Goal: Navigation & Orientation: Find specific page/section

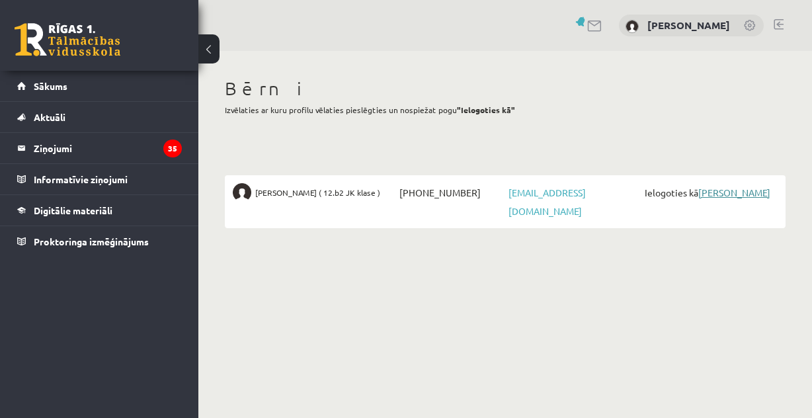
click at [726, 196] on link "[PERSON_NAME]" at bounding box center [734, 193] width 72 height 12
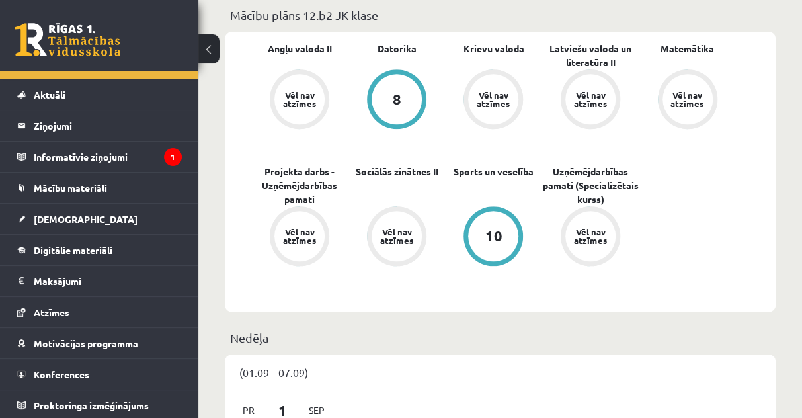
scroll to position [265, 0]
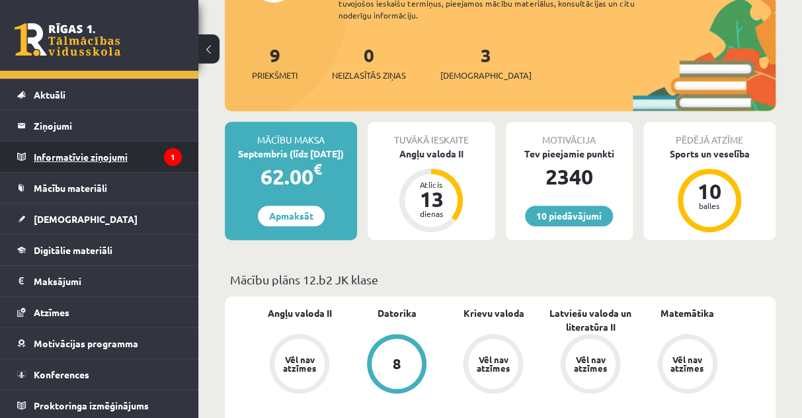
click at [67, 161] on legend "Informatīvie ziņojumi 1" at bounding box center [108, 157] width 148 height 30
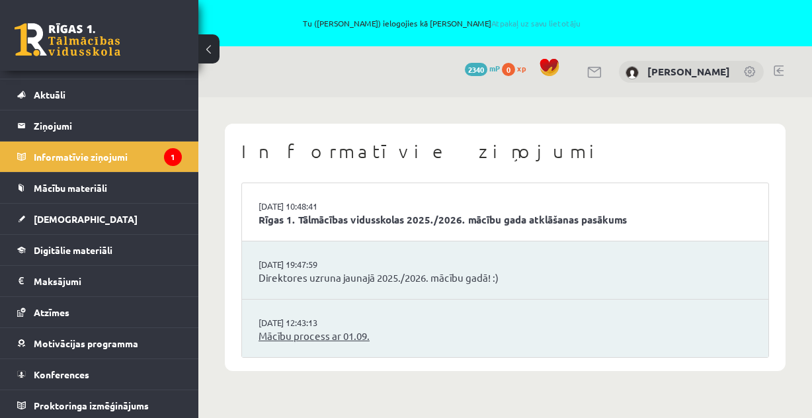
click at [271, 335] on link "Mācību process ar 01.09." at bounding box center [505, 336] width 493 height 15
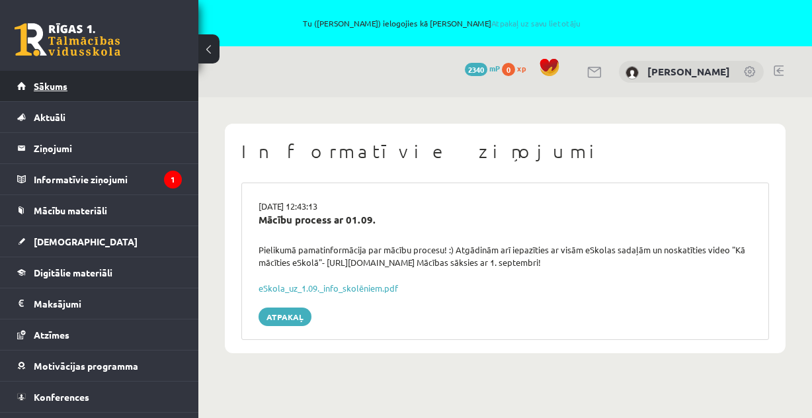
click at [49, 91] on span "Sākums" at bounding box center [51, 86] width 34 height 12
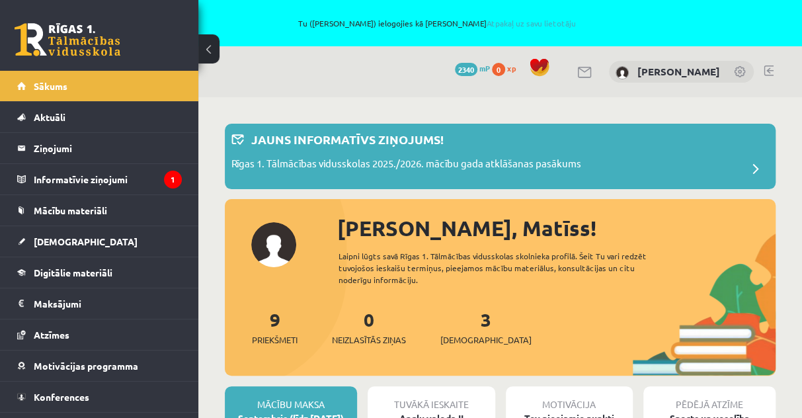
scroll to position [22, 0]
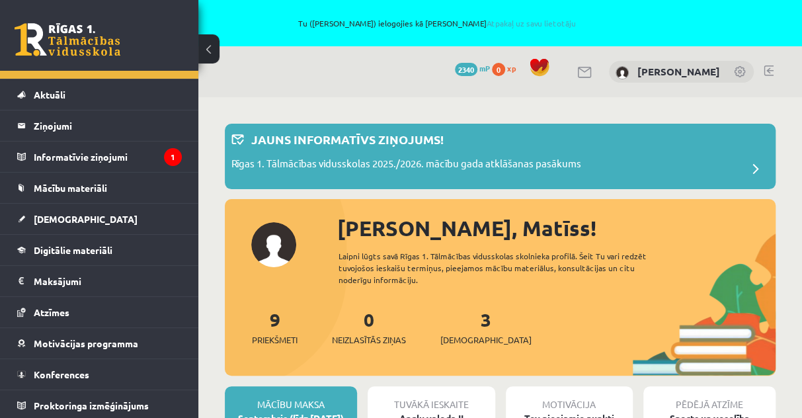
click at [769, 74] on link at bounding box center [769, 70] width 10 height 11
